Goal: Task Accomplishment & Management: Complete application form

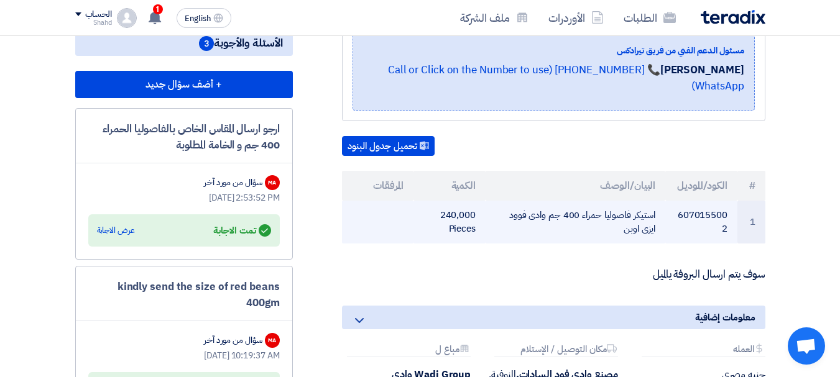
drag, startPoint x: 654, startPoint y: 216, endPoint x: 625, endPoint y: 233, distance: 34.0
click at [624, 233] on td "استيكر فاصوليا حمراء 400 جم وادى فوود ايزى اوبن" at bounding box center [576, 222] width 180 height 43
click at [655, 216] on td "استيكر فاصوليا حمراء 400 جم وادى فوود ايزى اوبن" at bounding box center [576, 222] width 180 height 43
drag, startPoint x: 656, startPoint y: 215, endPoint x: 625, endPoint y: 226, distance: 33.0
click at [625, 226] on td "استيكر فاصوليا حمراء 400 جم وادى فوود ايزى اوبن" at bounding box center [576, 222] width 180 height 43
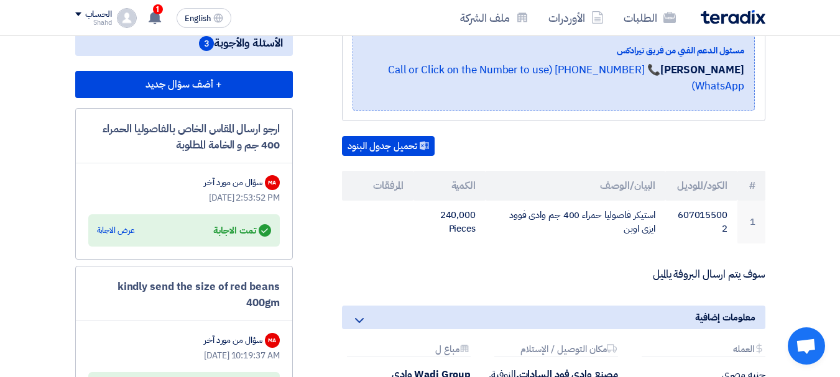
copy td "استيكر فاصوليا حمراء 400 جم وادى فوود ايزى اوبن"
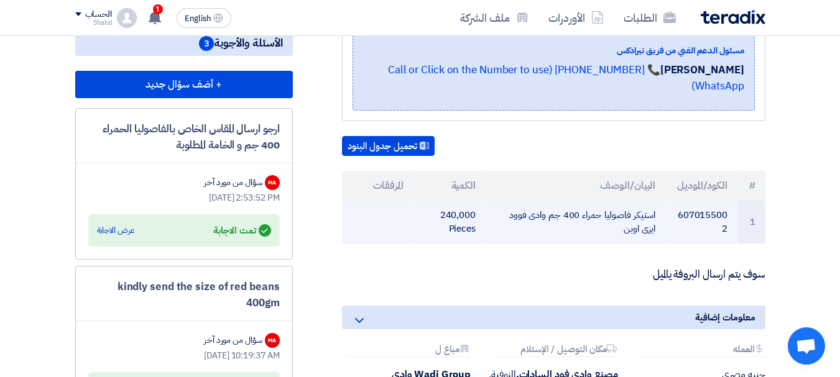
copy td "استيكر فاصوليا حمراء 400 جم وادى فوود ايزى اوبن"
drag, startPoint x: 678, startPoint y: 216, endPoint x: 706, endPoint y: 230, distance: 30.9
click at [707, 230] on td "6070155002" at bounding box center [701, 222] width 72 height 43
click at [717, 233] on td "6070155002" at bounding box center [701, 222] width 72 height 43
drag, startPoint x: 724, startPoint y: 235, endPoint x: 680, endPoint y: 217, distance: 47.7
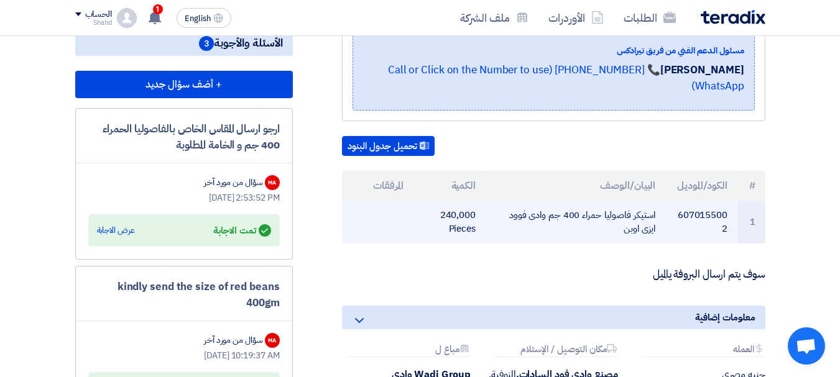
click at [680, 217] on td "6070155002" at bounding box center [701, 222] width 72 height 43
click at [679, 218] on td "6070155002" at bounding box center [701, 222] width 72 height 43
drag, startPoint x: 678, startPoint y: 218, endPoint x: 711, endPoint y: 234, distance: 36.4
click at [676, 221] on td "6070155002" at bounding box center [701, 222] width 72 height 43
click at [721, 233] on td "6070155002" at bounding box center [701, 222] width 72 height 43
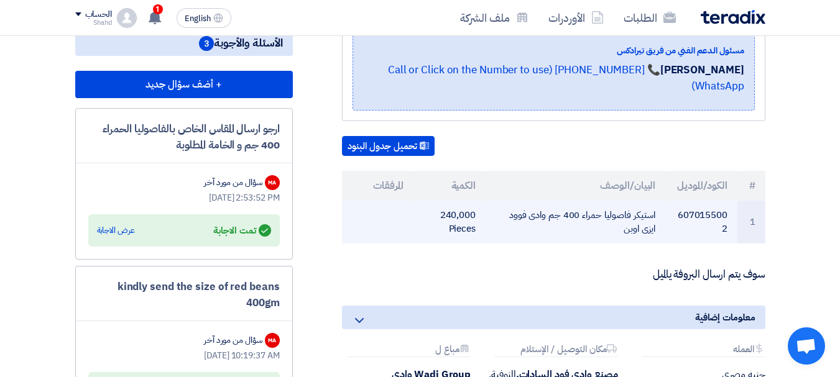
drag, startPoint x: 719, startPoint y: 228, endPoint x: 681, endPoint y: 219, distance: 38.2
click at [681, 219] on td "6070155002" at bounding box center [701, 222] width 72 height 43
click at [679, 219] on td "6070155002" at bounding box center [701, 222] width 72 height 43
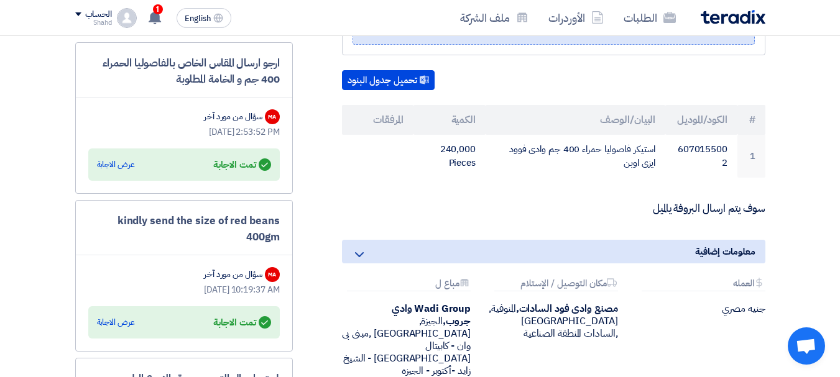
scroll to position [373, 0]
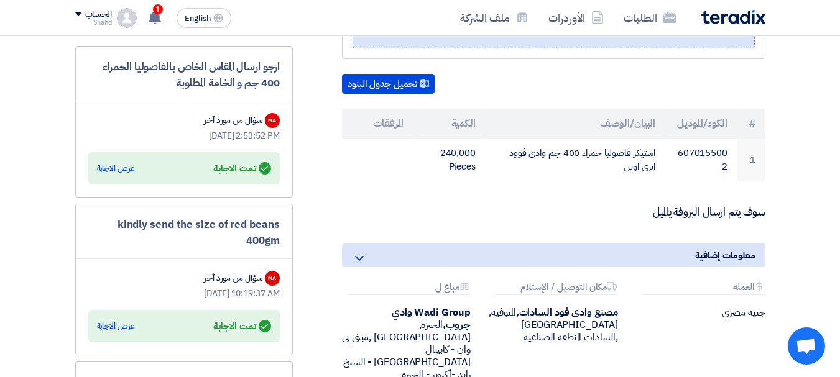
click at [385, 122] on th "المرفقات" at bounding box center [378, 124] width 72 height 30
click at [385, 85] on button "تحميل جدول البنود" at bounding box center [388, 84] width 93 height 20
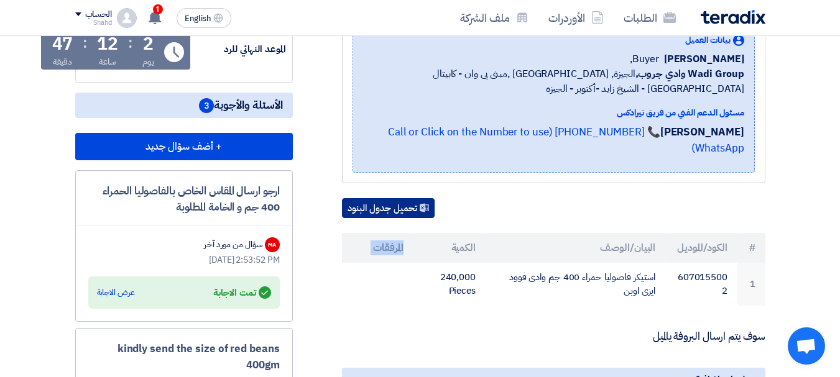
scroll to position [0, 0]
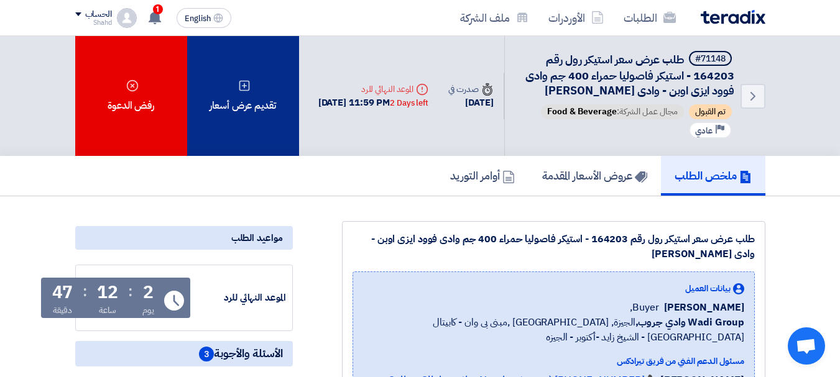
click at [258, 154] on div "تقديم عرض أسعار" at bounding box center [243, 96] width 112 height 120
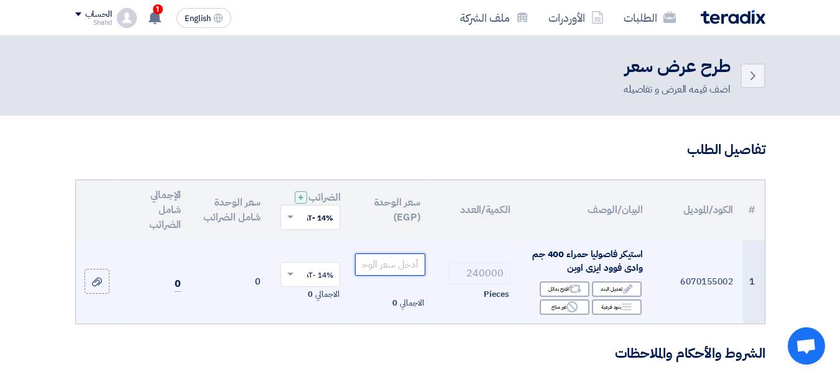
click at [388, 275] on input "number" at bounding box center [390, 265] width 70 height 22
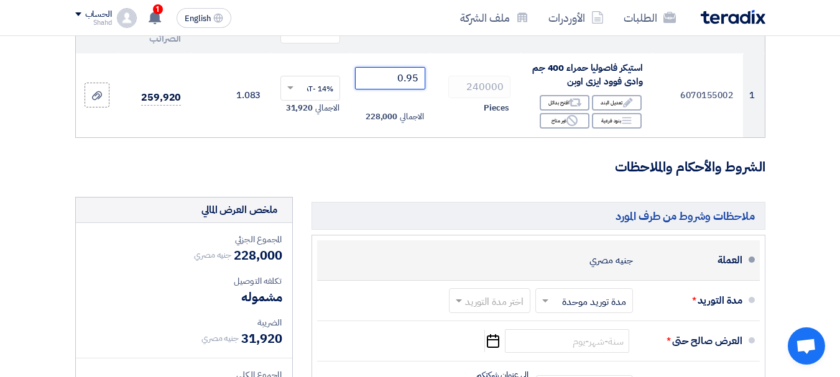
scroll to position [373, 0]
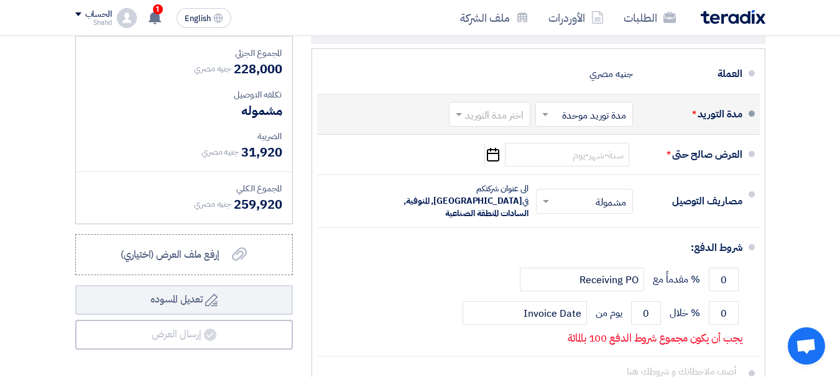
type input "0.95"
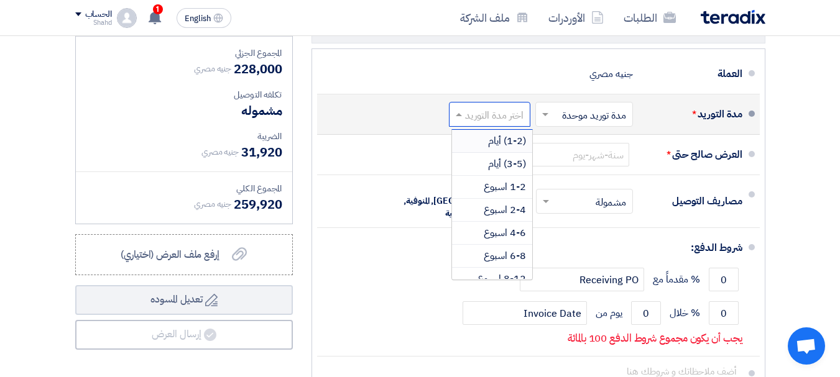
click at [499, 125] on input "text" at bounding box center [486, 116] width 75 height 18
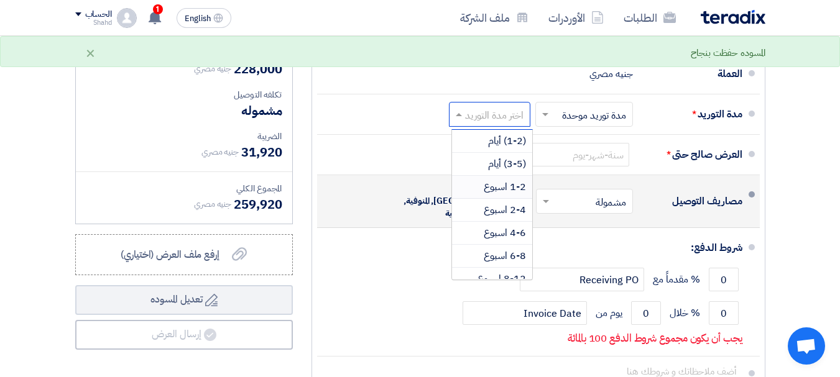
click at [500, 195] on span "1-2 اسبوع" at bounding box center [505, 187] width 42 height 15
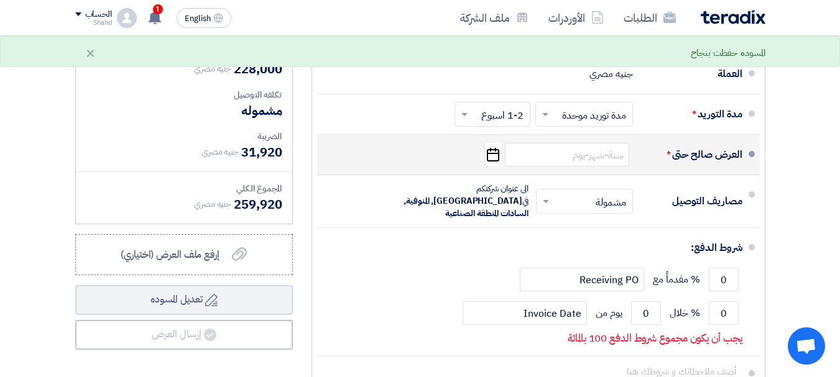
click at [492, 166] on icon "Pick a date" at bounding box center [492, 155] width 17 height 22
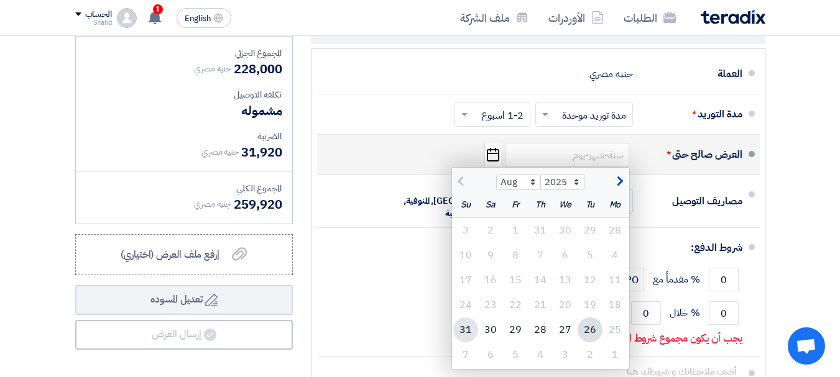
click at [464, 339] on div "31" at bounding box center [465, 330] width 25 height 25
type input "[DATE]"
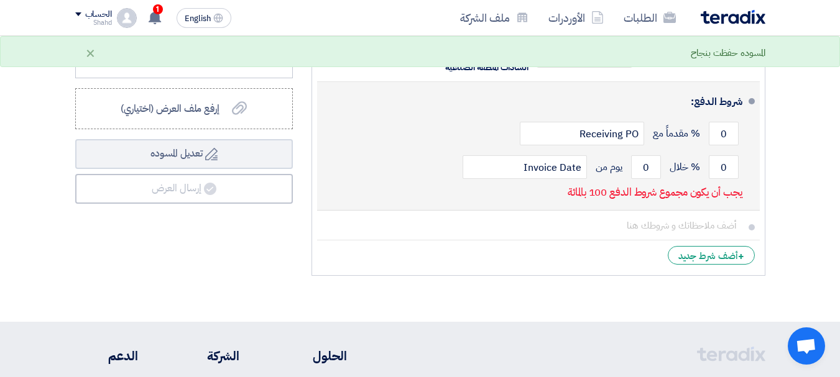
scroll to position [497, 0]
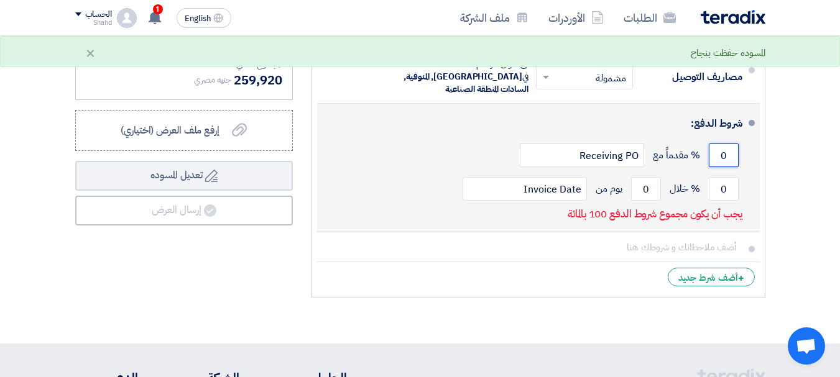
click at [716, 154] on input "0" at bounding box center [724, 156] width 30 height 24
drag, startPoint x: 716, startPoint y: 155, endPoint x: 726, endPoint y: 151, distance: 10.9
click at [726, 151] on input "0" at bounding box center [724, 156] width 30 height 24
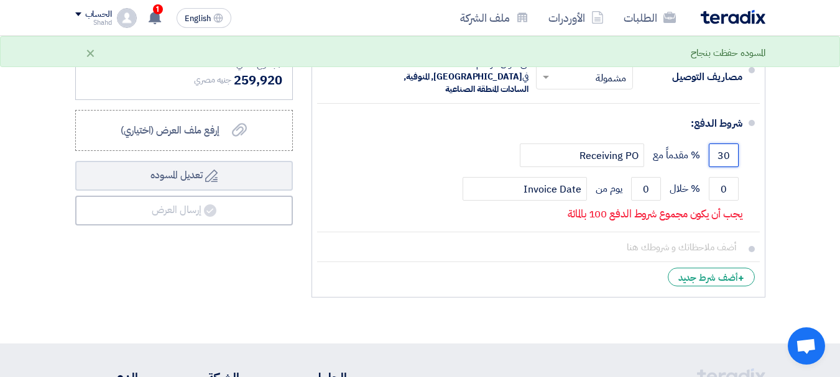
type input "3"
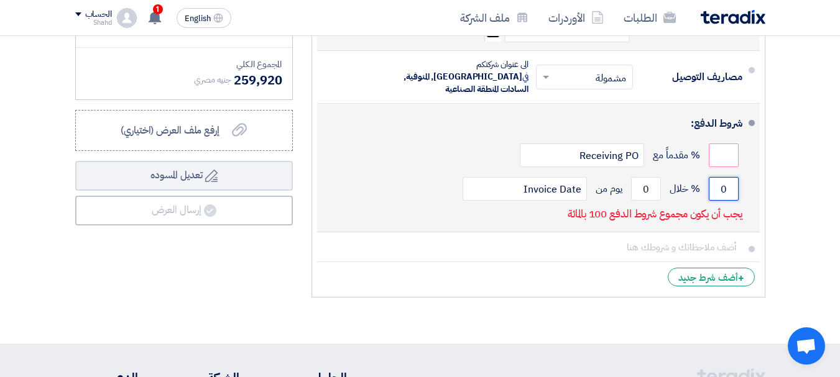
click at [722, 189] on input "0" at bounding box center [724, 189] width 30 height 24
drag, startPoint x: 716, startPoint y: 188, endPoint x: 736, endPoint y: 188, distance: 19.9
click at [736, 188] on input "0" at bounding box center [724, 189] width 30 height 24
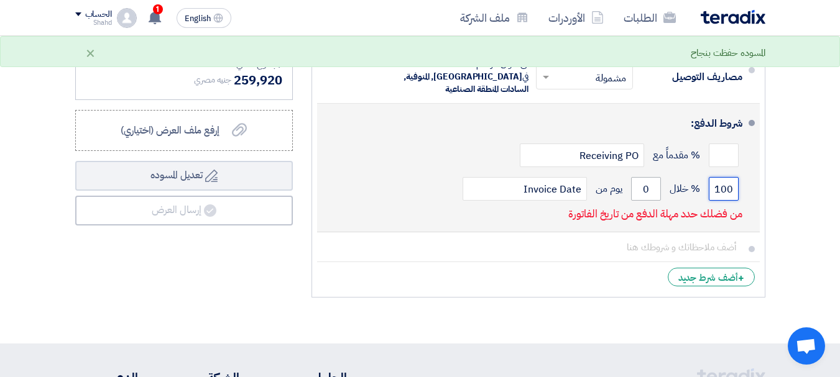
type input "100"
click at [642, 188] on input "0" at bounding box center [646, 189] width 30 height 24
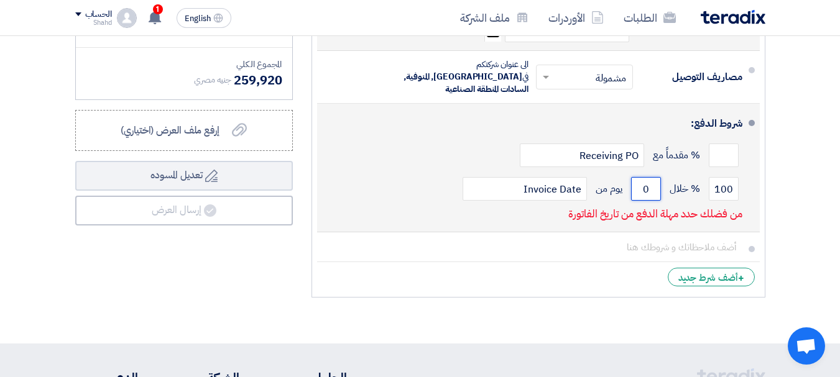
drag, startPoint x: 647, startPoint y: 189, endPoint x: 676, endPoint y: 188, distance: 29.2
click at [675, 188] on div "100 % خلال 0 يوم من Invoice Date" at bounding box center [534, 189] width 415 height 34
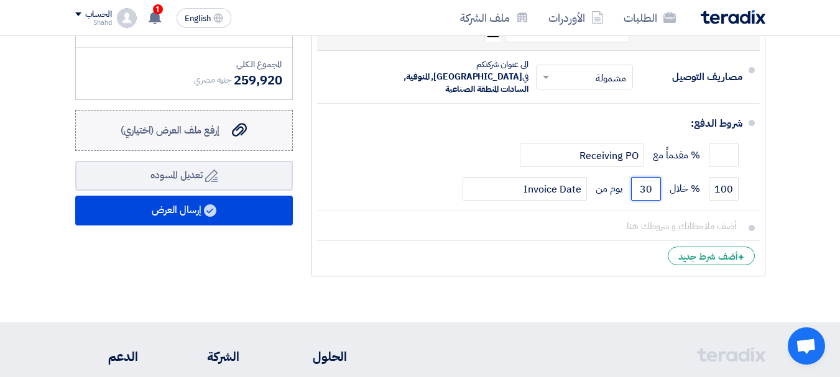
type input "30"
click at [214, 151] on label "إرفع ملف العرض (اختياري) إرفع ملف العرض (اختياري)" at bounding box center [184, 130] width 218 height 41
click at [0, 0] on input "إرفع ملف العرض (اختياري) إرفع ملف العرض (اختياري)" at bounding box center [0, 0] width 0 height 0
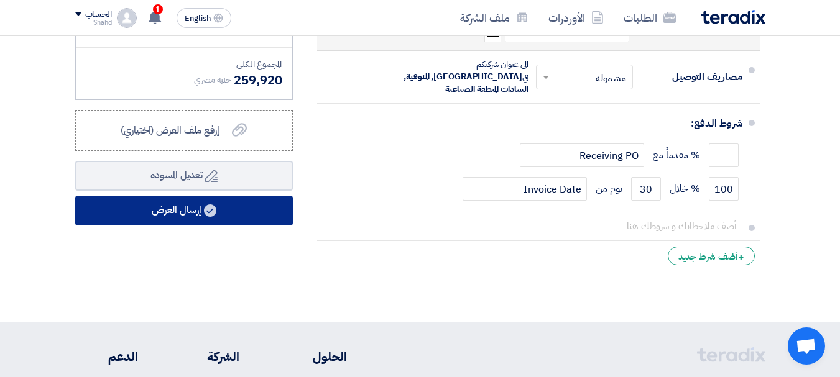
scroll to position [435, 0]
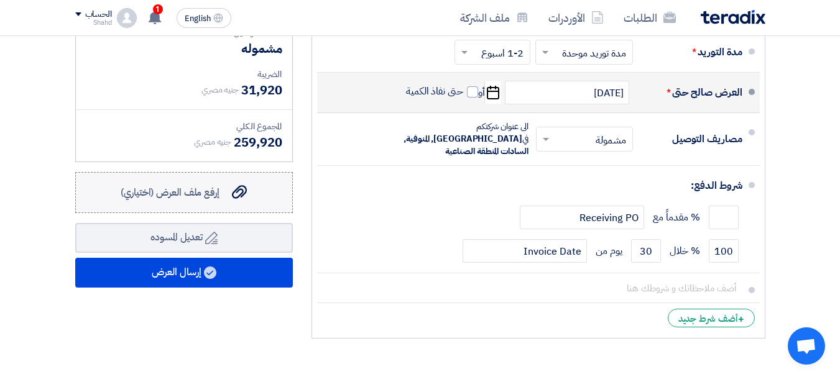
click at [196, 200] on span "إرفع ملف العرض (اختياري)" at bounding box center [170, 192] width 99 height 15
click at [0, 0] on input "إرفع ملف العرض (اختياري) إرفع ملف العرض (اختياري)" at bounding box center [0, 0] width 0 height 0
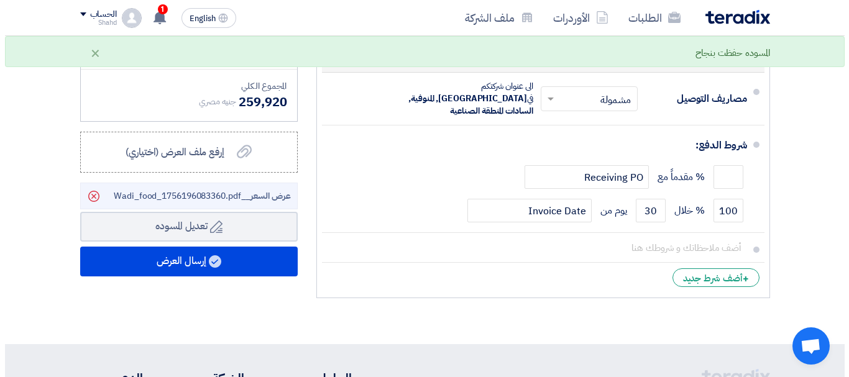
scroll to position [497, 0]
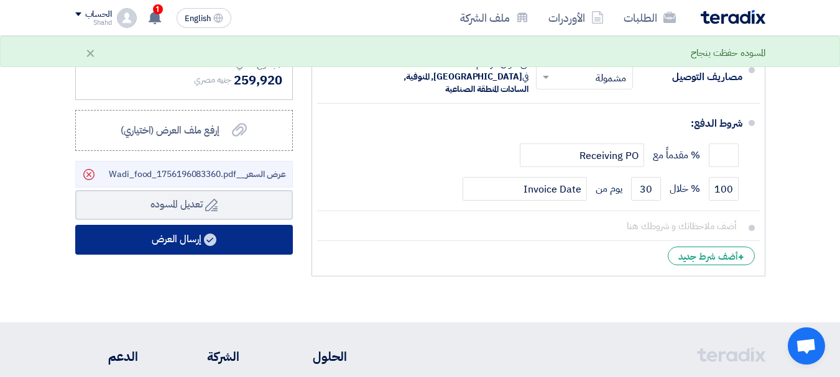
click at [180, 252] on button "إرسال العرض" at bounding box center [184, 240] width 218 height 30
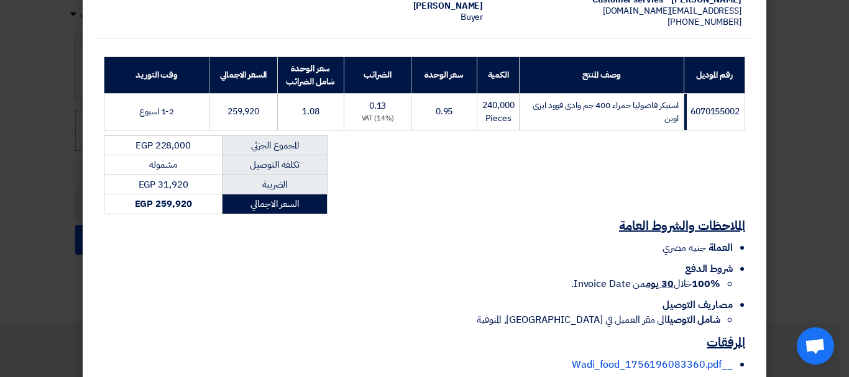
scroll to position [217, 0]
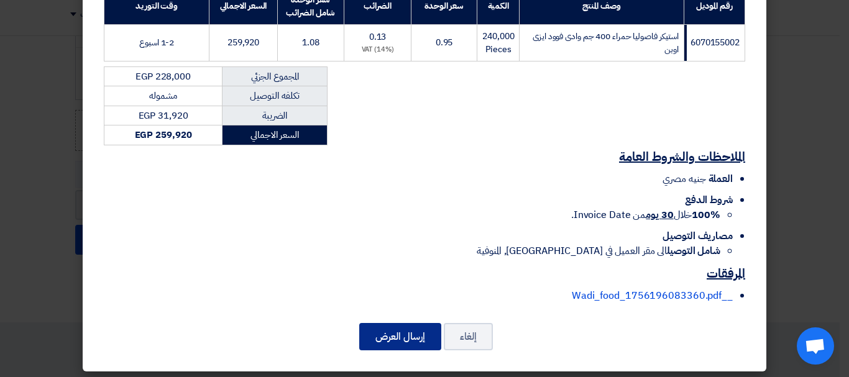
click at [405, 326] on button "إرسال العرض" at bounding box center [400, 336] width 82 height 27
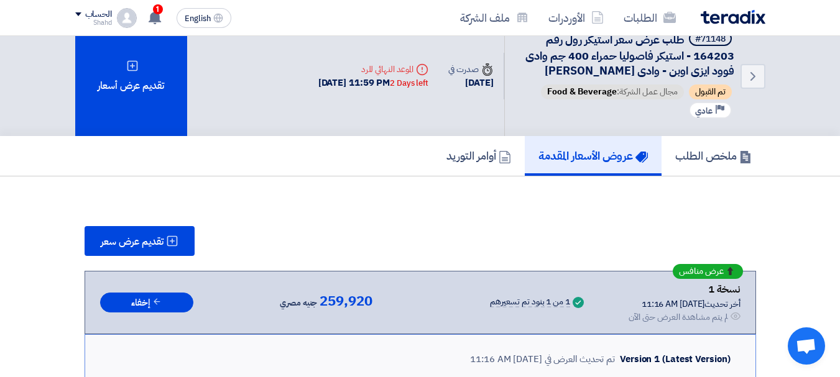
scroll to position [0, 0]
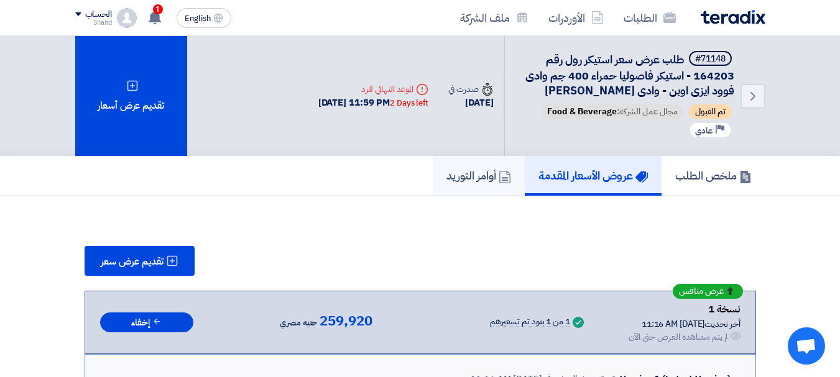
click at [468, 175] on h5 "أوامر التوريد" at bounding box center [478, 175] width 65 height 14
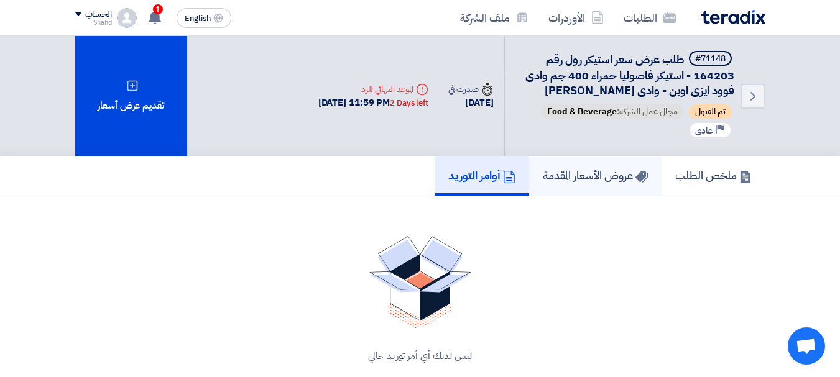
click at [570, 177] on h5 "عروض الأسعار المقدمة" at bounding box center [595, 175] width 105 height 14
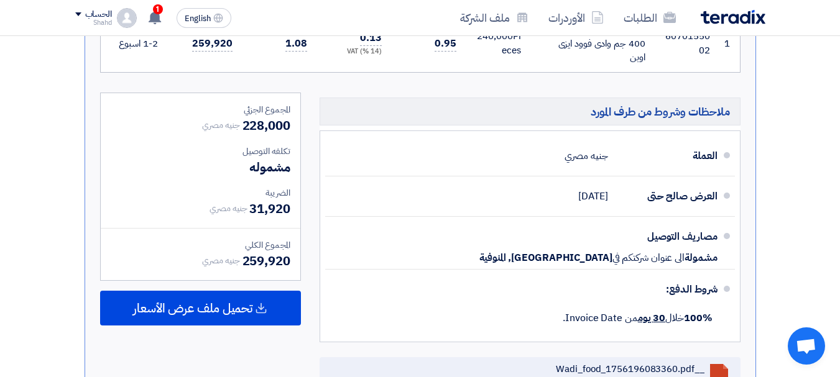
scroll to position [517, 0]
